Goal: Task Accomplishment & Management: Manage account settings

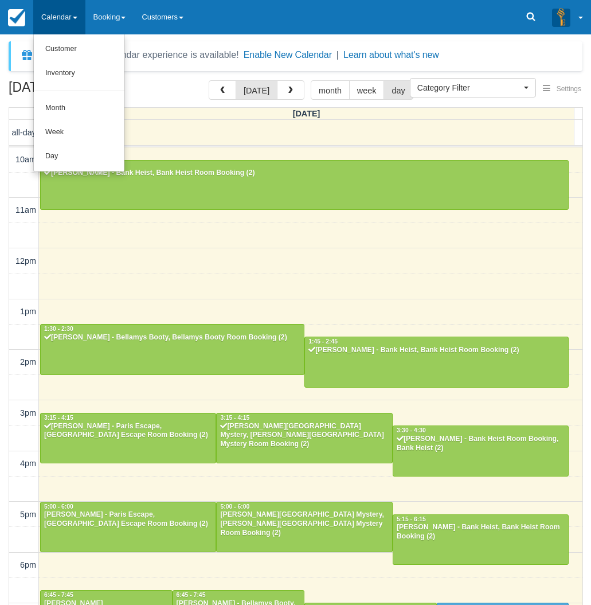
select select
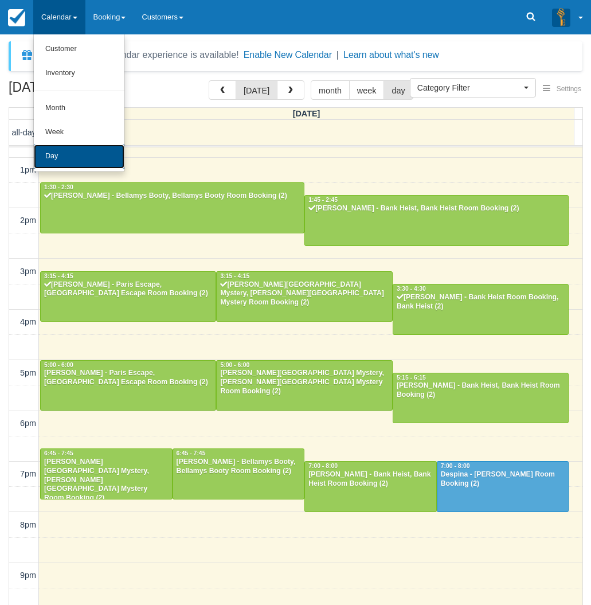
click at [65, 150] on link "Day" at bounding box center [79, 156] width 91 height 24
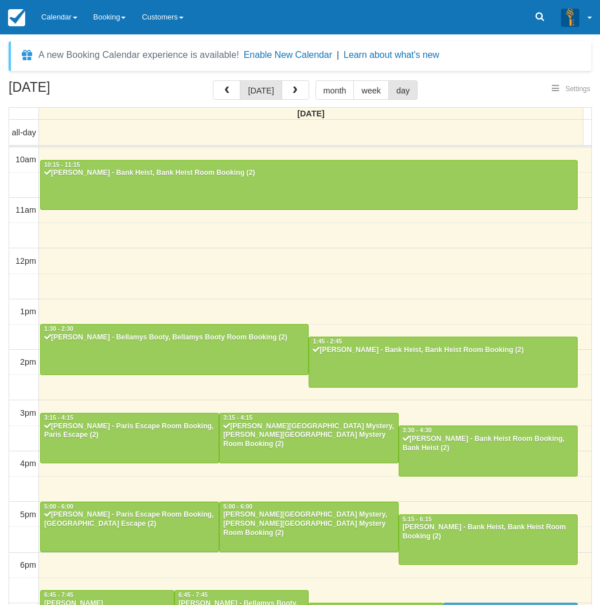
select select
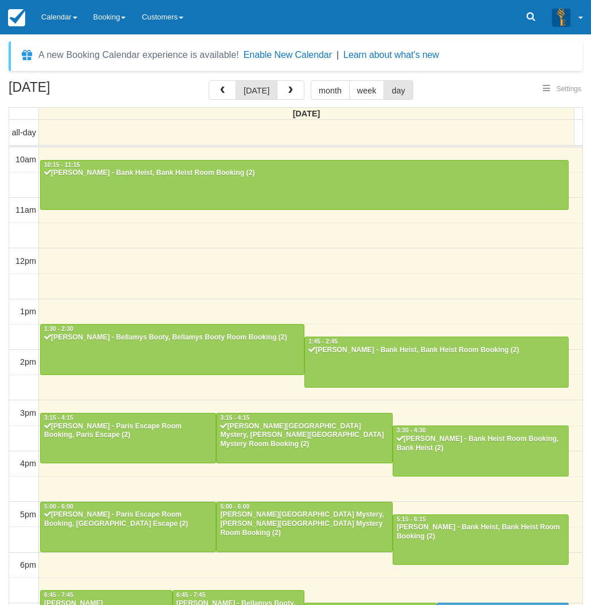
scroll to position [142, 0]
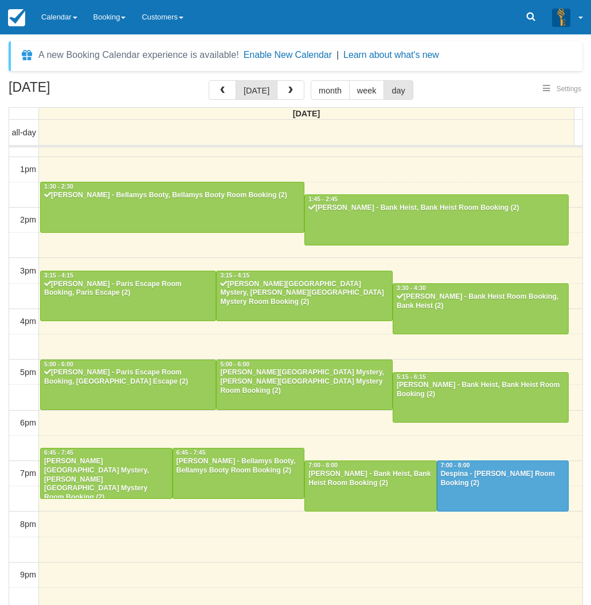
select select
click at [182, 244] on div "10am 11am 12pm 1pm 2pm 3pm 4pm 5pm 6pm 7pm 8pm 9pm 10pm 10:15 - 11:15 Jake West…" at bounding box center [295, 321] width 573 height 633
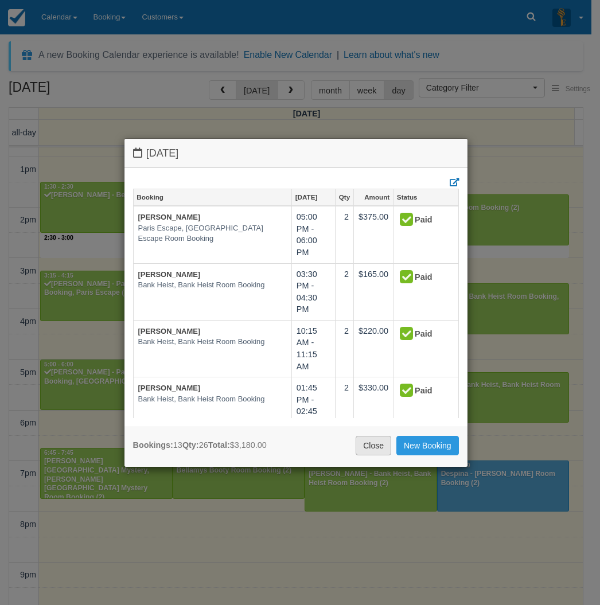
click at [373, 448] on link "Close" at bounding box center [374, 445] width 36 height 19
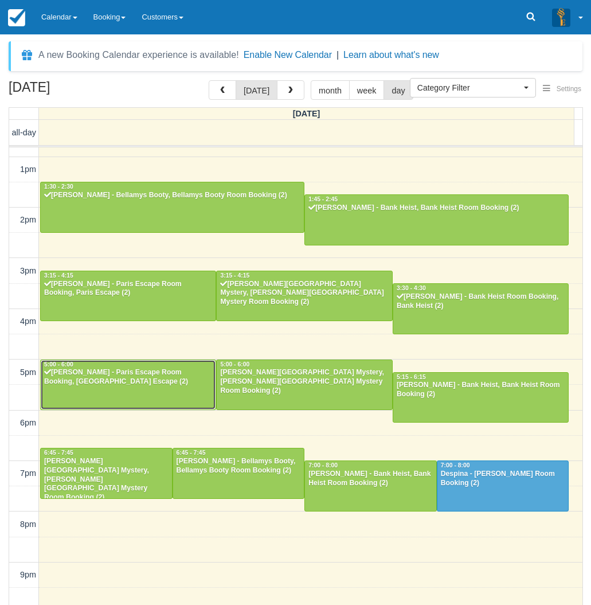
click at [153, 388] on div at bounding box center [128, 384] width 175 height 49
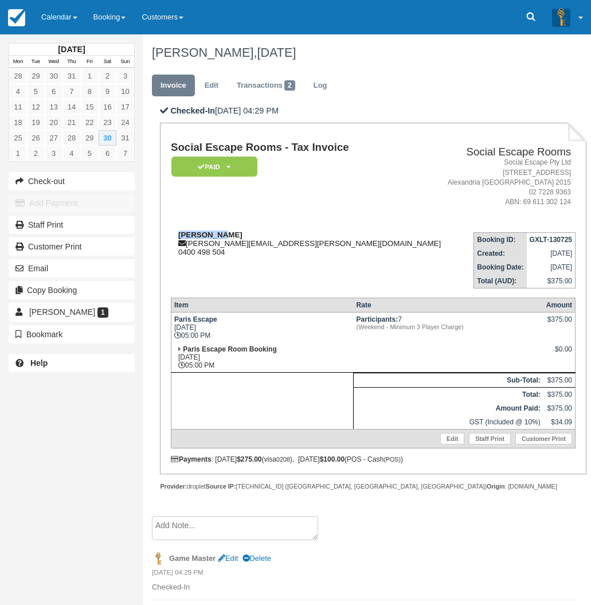
drag, startPoint x: 224, startPoint y: 235, endPoint x: 174, endPoint y: 235, distance: 49.9
click at [174, 235] on div "Kara Adams wilson.kara@hotmail.com 0400 498 504" at bounding box center [307, 244] width 272 height 26
copy strong "Kara Adams"
click at [58, 1] on link "Calendar" at bounding box center [59, 17] width 52 height 34
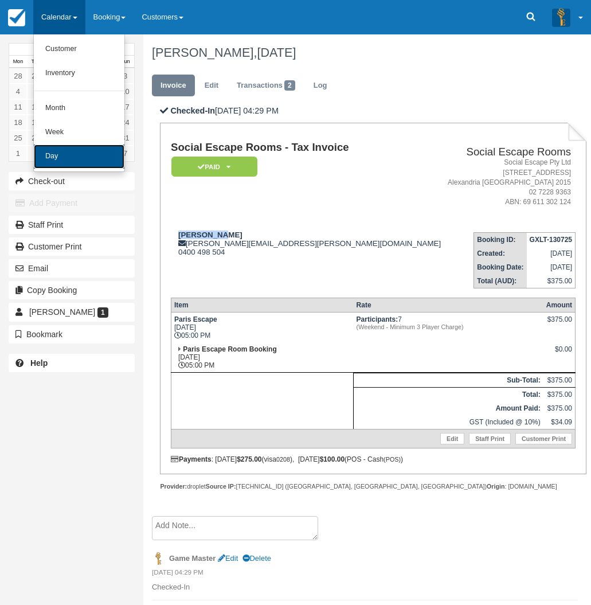
click at [67, 165] on link "Day" at bounding box center [79, 156] width 91 height 24
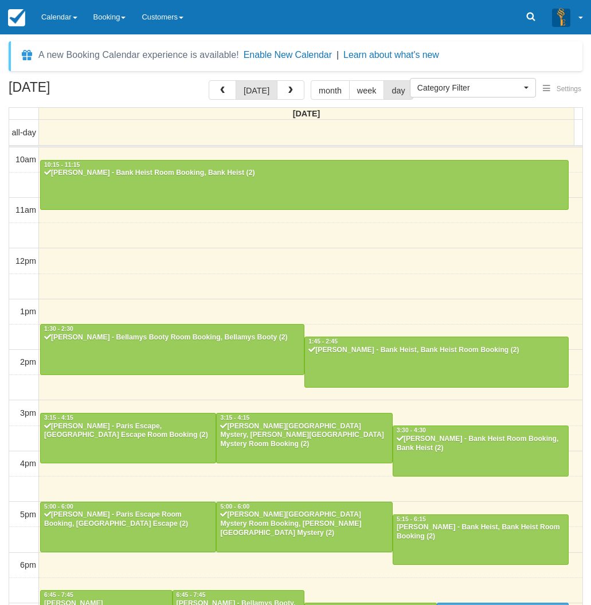
select select
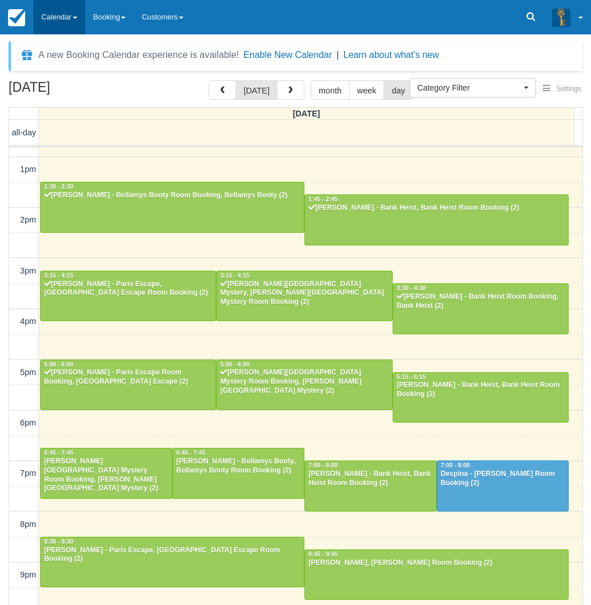
click at [58, 25] on link "Calendar" at bounding box center [59, 17] width 52 height 34
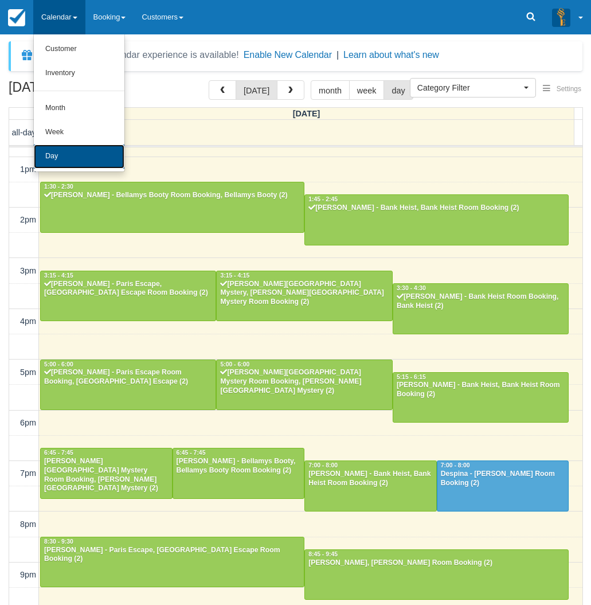
click at [72, 156] on link "Day" at bounding box center [79, 156] width 91 height 24
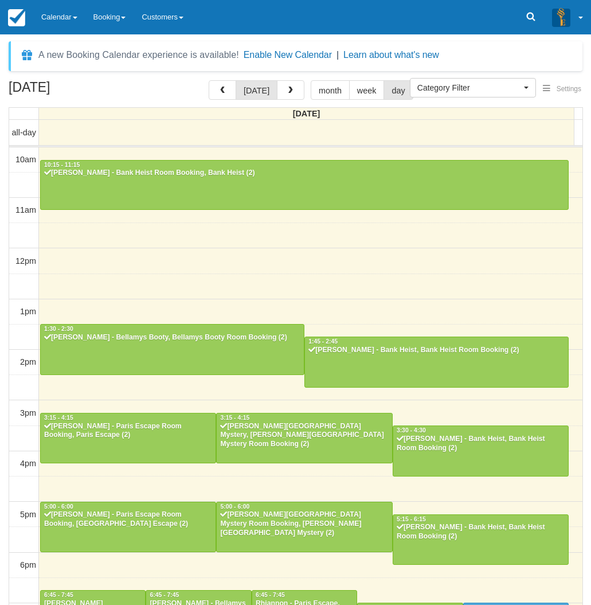
select select
